Goal: Navigation & Orientation: Find specific page/section

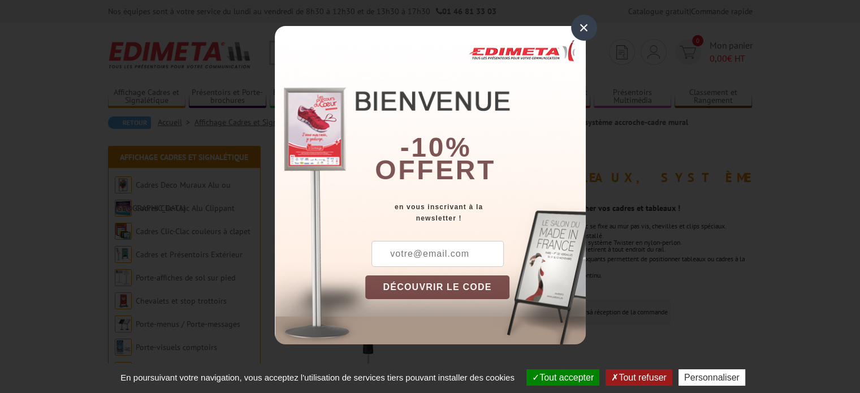
click at [578, 28] on div "×" at bounding box center [584, 28] width 26 height 26
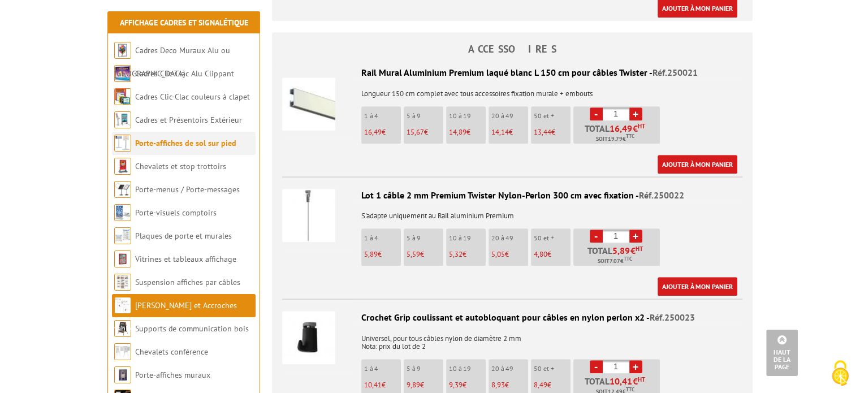
scroll to position [565, 0]
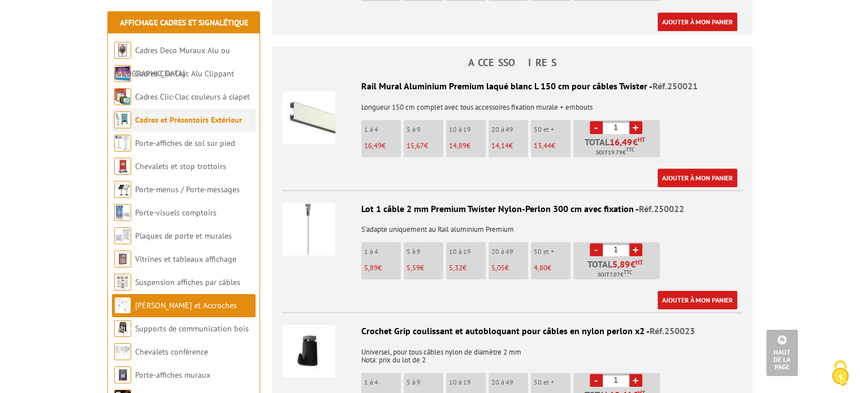
click at [174, 121] on link "Cadres et Présentoirs Extérieur" at bounding box center [188, 120] width 107 height 10
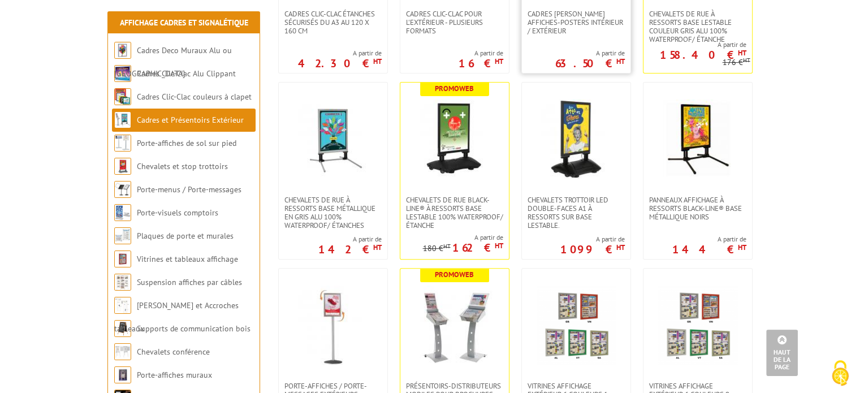
scroll to position [452, 0]
